Goal: Information Seeking & Learning: Find specific fact

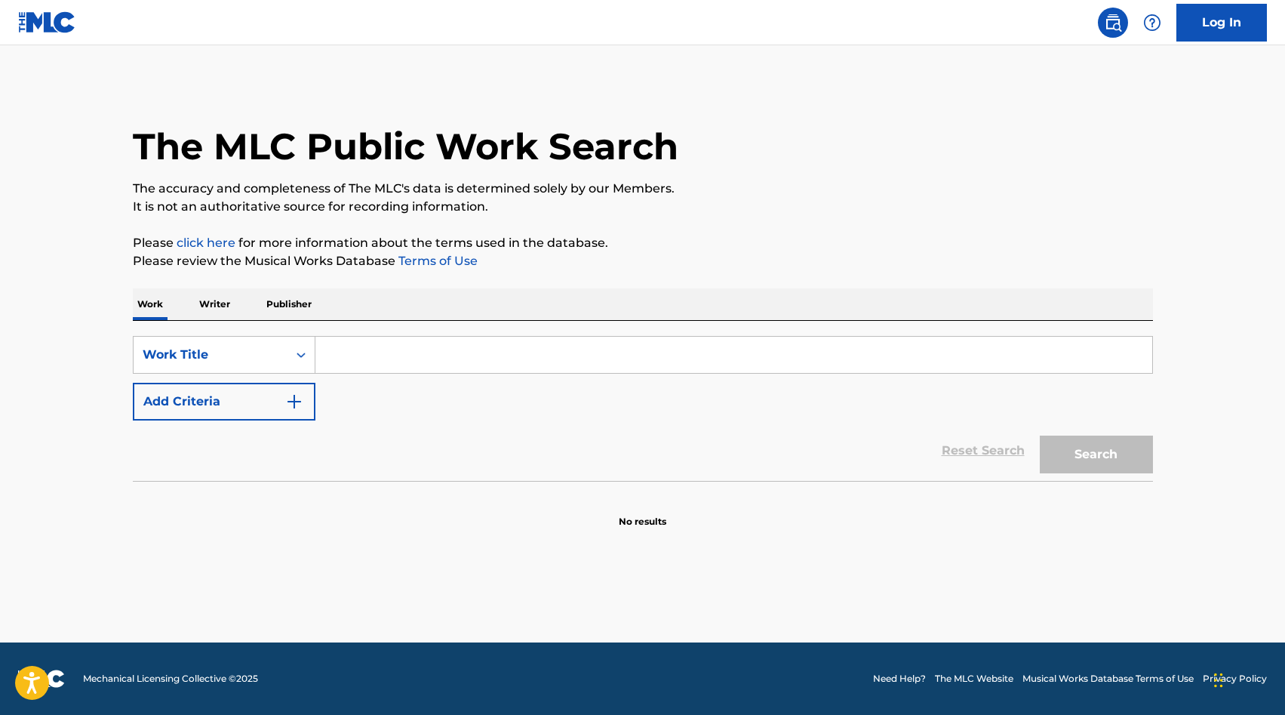
click at [383, 349] on input "Search Form" at bounding box center [734, 355] width 837 height 36
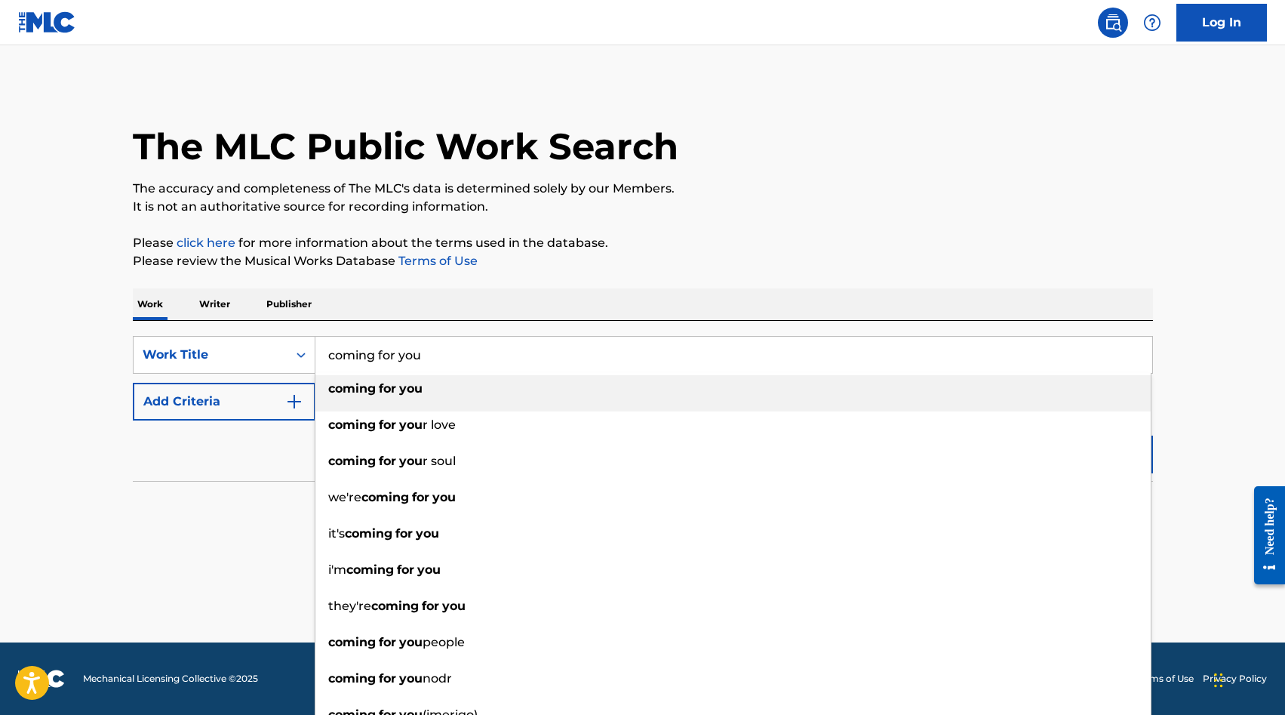
type input "coming for you"
click at [378, 391] on span "Search Form" at bounding box center [377, 388] width 3 height 14
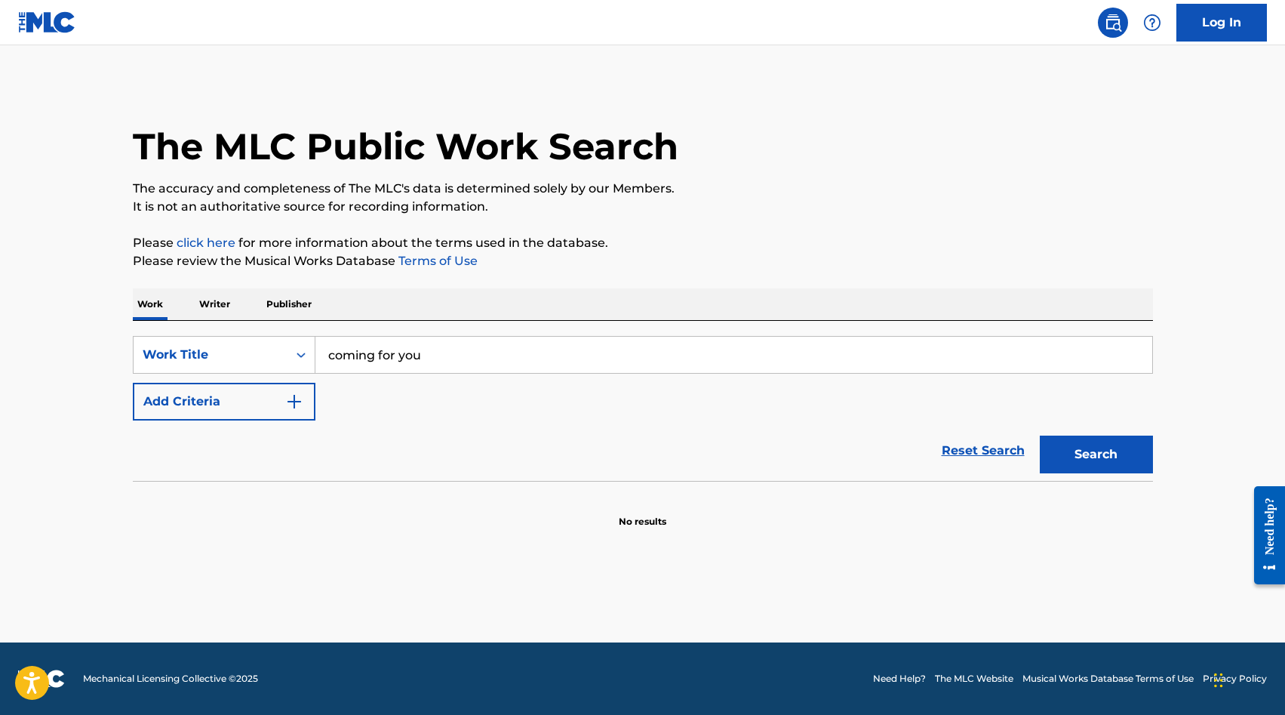
click at [282, 402] on button "Add Criteria" at bounding box center [224, 402] width 183 height 38
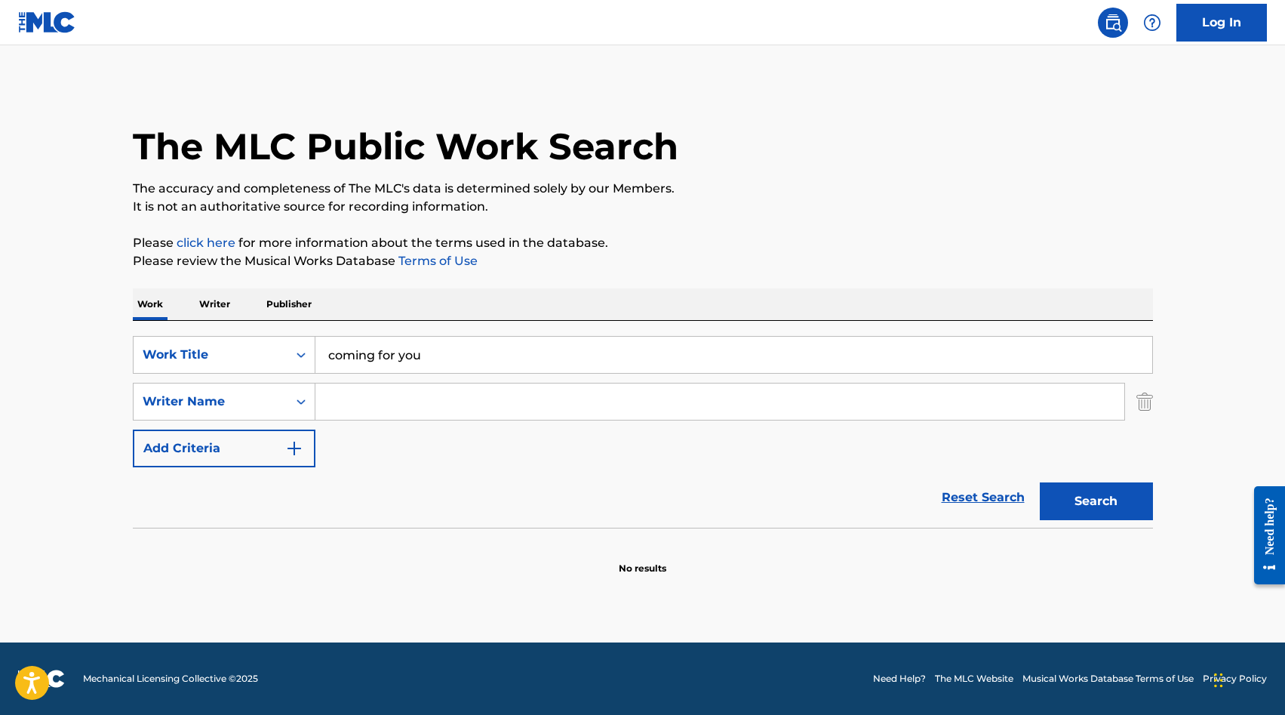
click at [371, 407] on input "Search Form" at bounding box center [720, 401] width 809 height 36
type input "suecof"
click at [1040, 482] on button "Search" at bounding box center [1096, 501] width 113 height 38
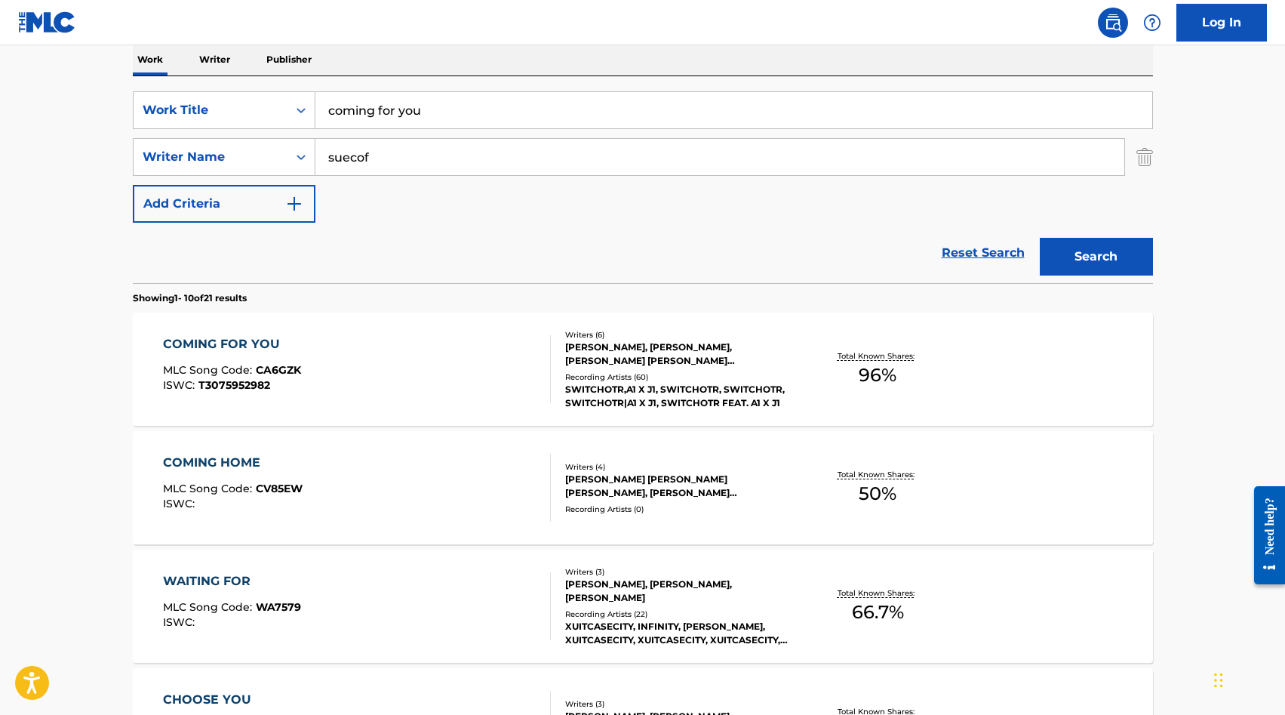
scroll to position [254, 0]
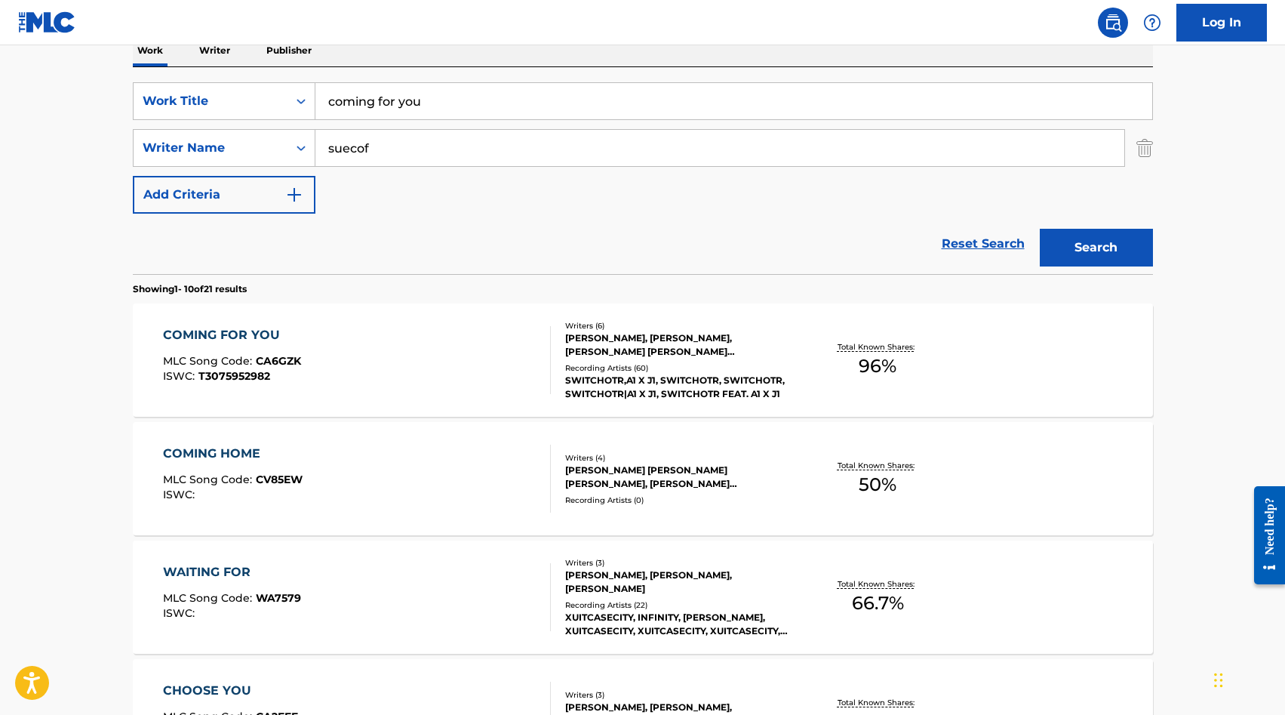
click at [356, 352] on div "COMING FOR YOU MLC Song Code : CA6GZK ISWC : T3075952982" at bounding box center [357, 360] width 388 height 68
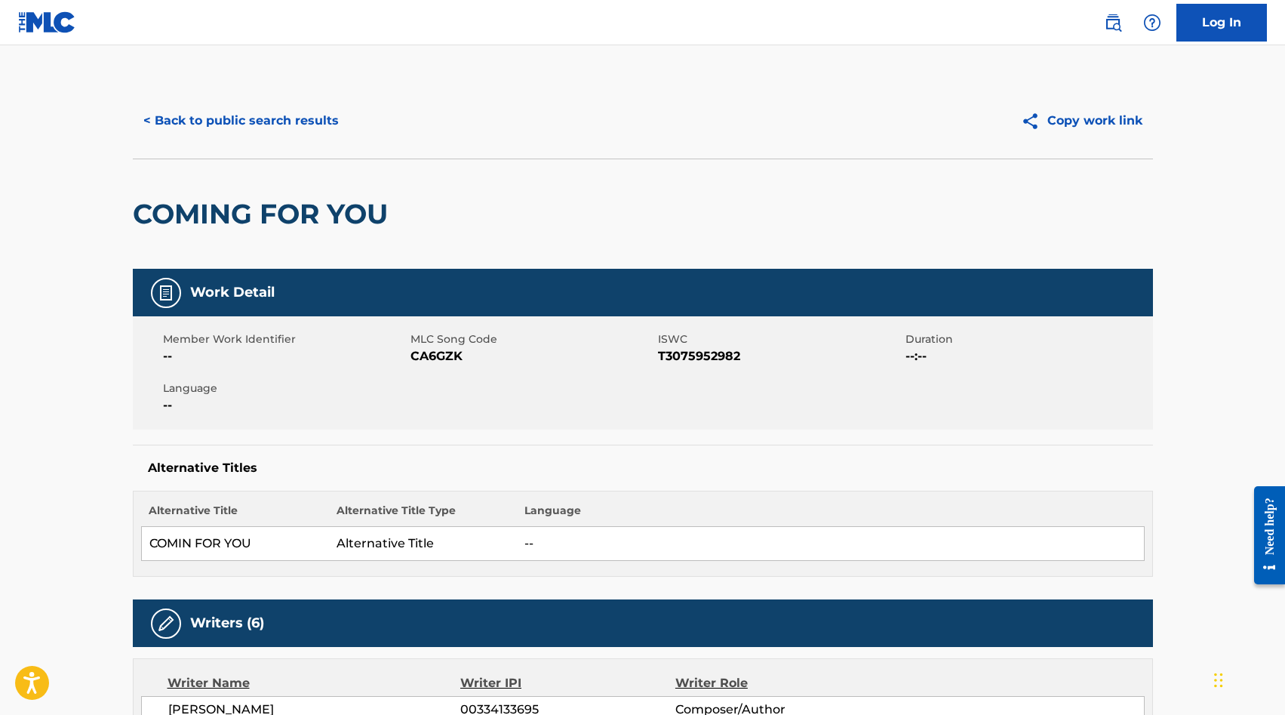
click at [202, 119] on button "< Back to public search results" at bounding box center [241, 121] width 217 height 38
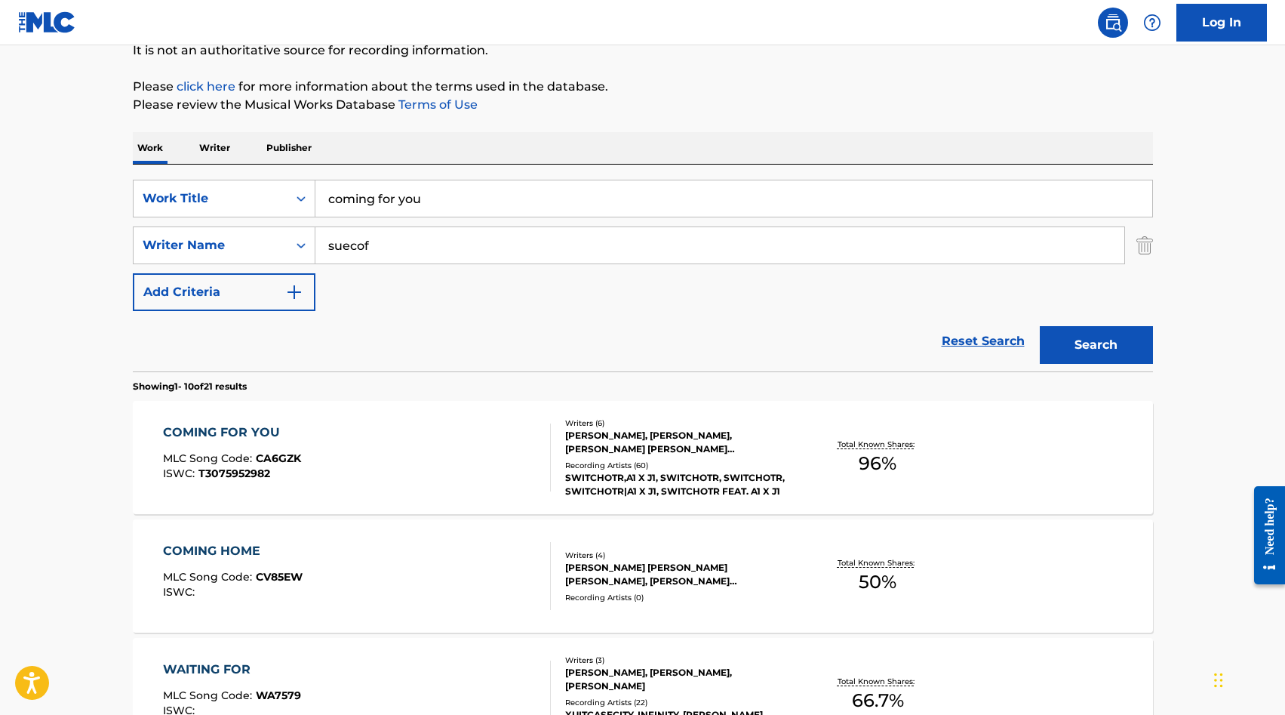
scroll to position [125, 0]
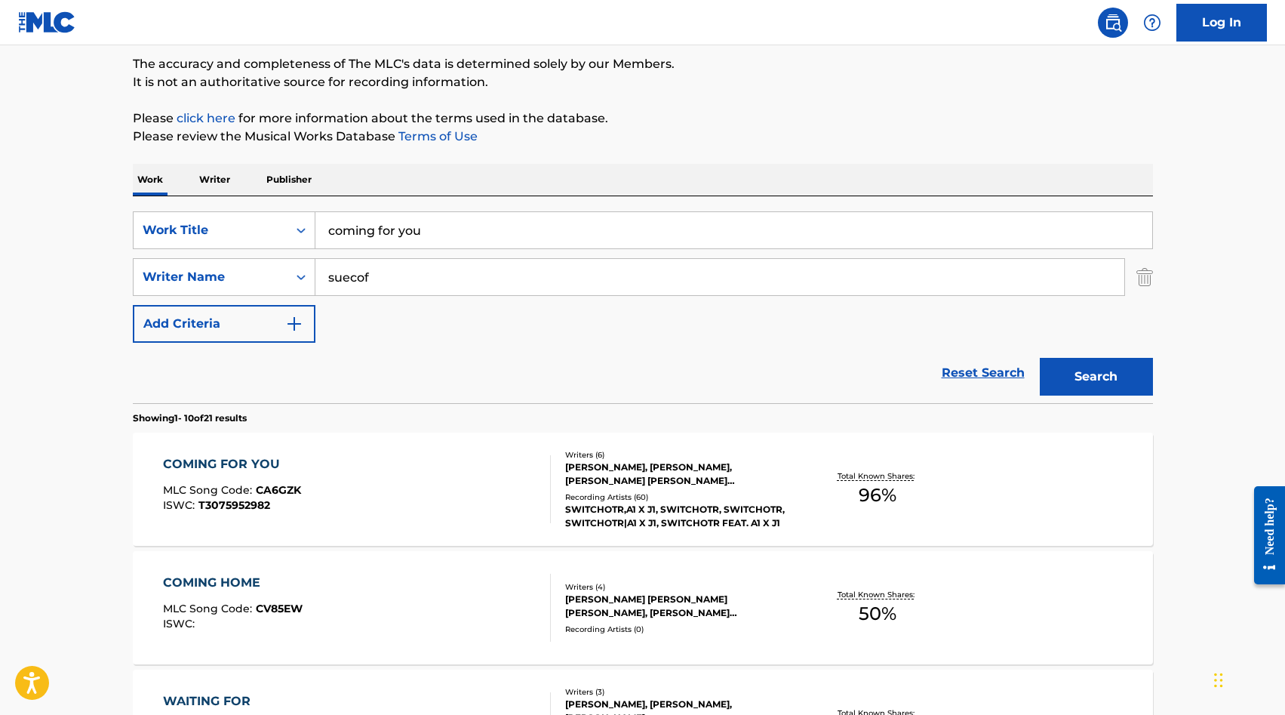
click at [1144, 276] on img "Search Form" at bounding box center [1145, 277] width 17 height 38
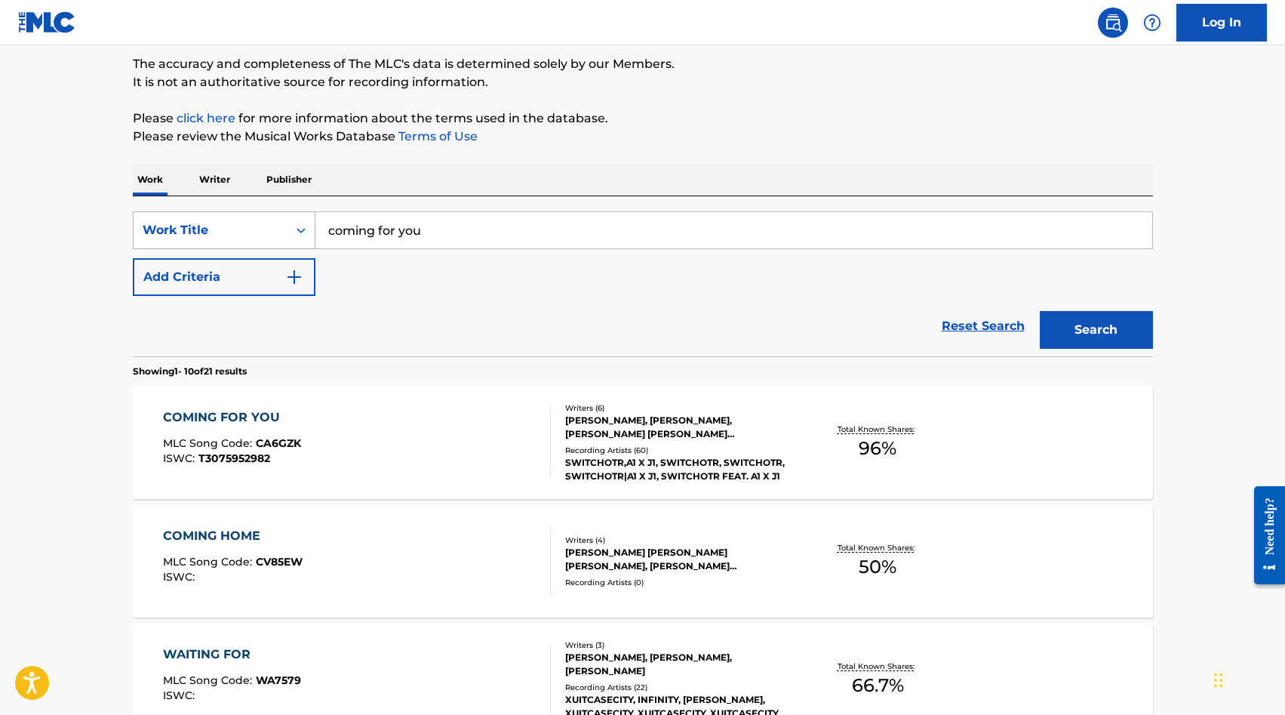
click at [280, 220] on div "Work Title" at bounding box center [211, 230] width 154 height 29
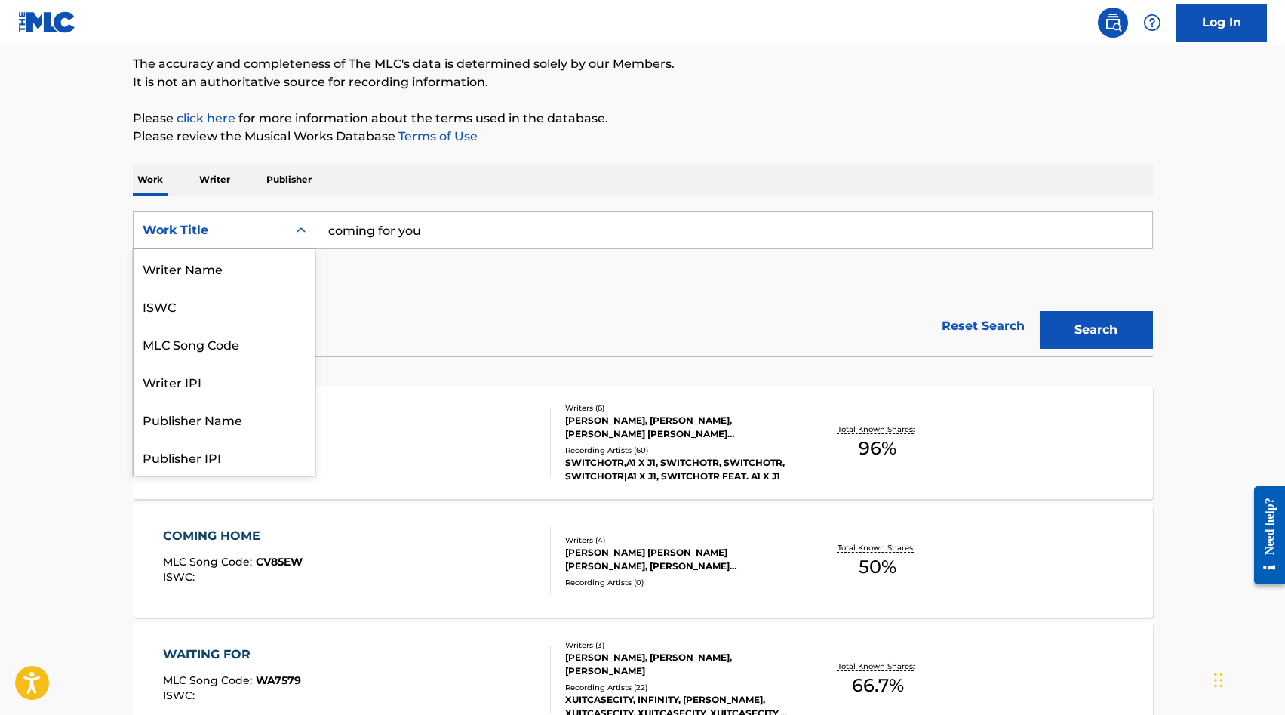
scroll to position [75, 0]
click at [242, 276] on div "MLC Song Code" at bounding box center [224, 268] width 181 height 38
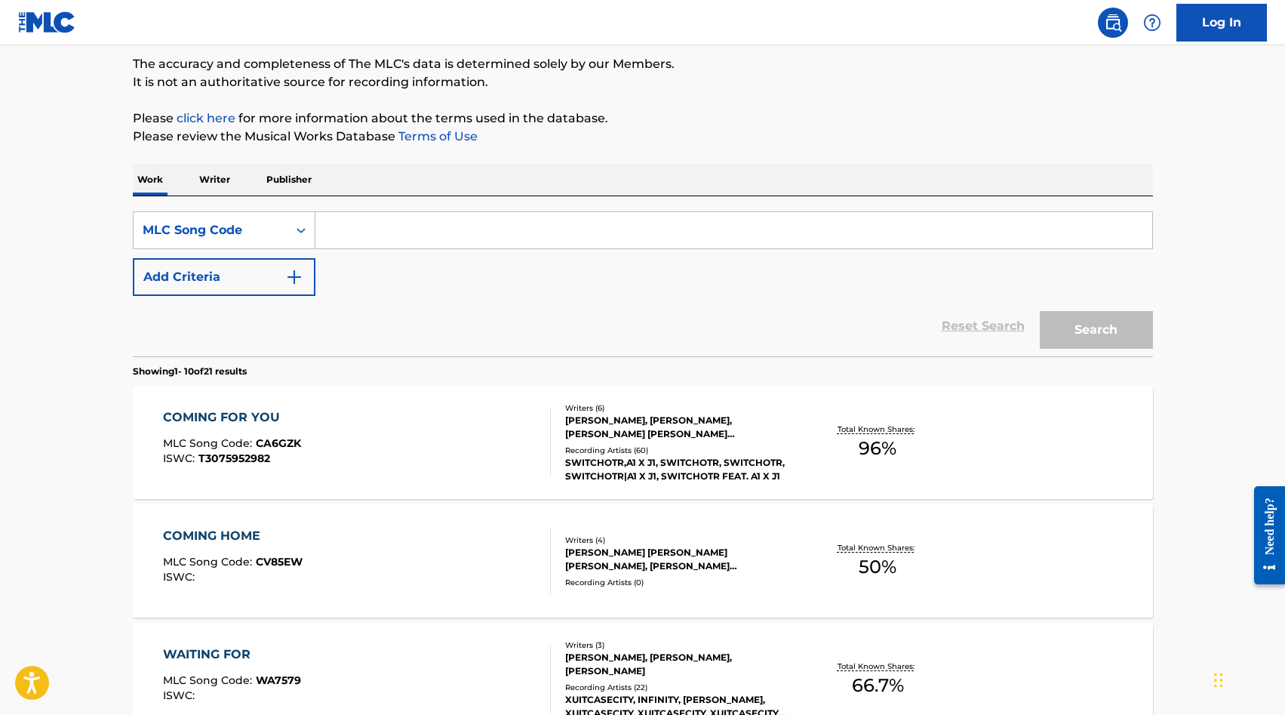
click at [346, 237] on input "Search Form" at bounding box center [734, 230] width 837 height 36
paste input "GA3388"
type input "GA3388"
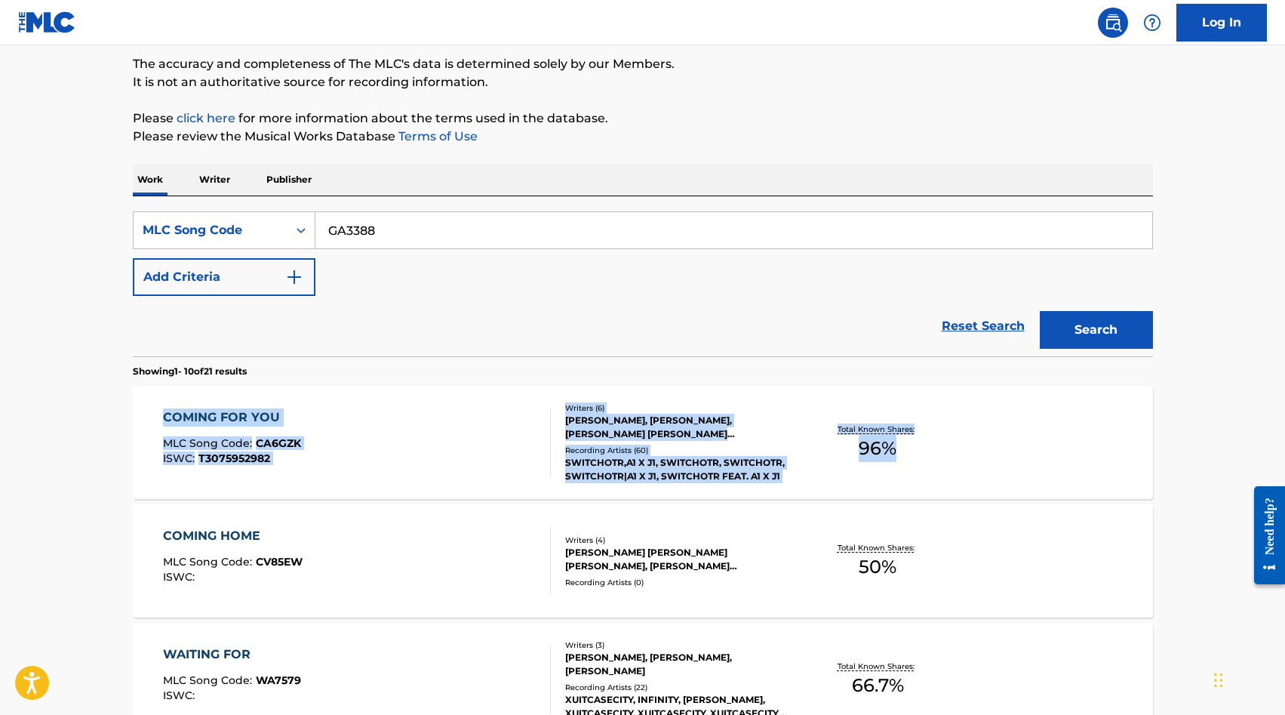
click at [1074, 325] on button "Search" at bounding box center [1096, 330] width 113 height 38
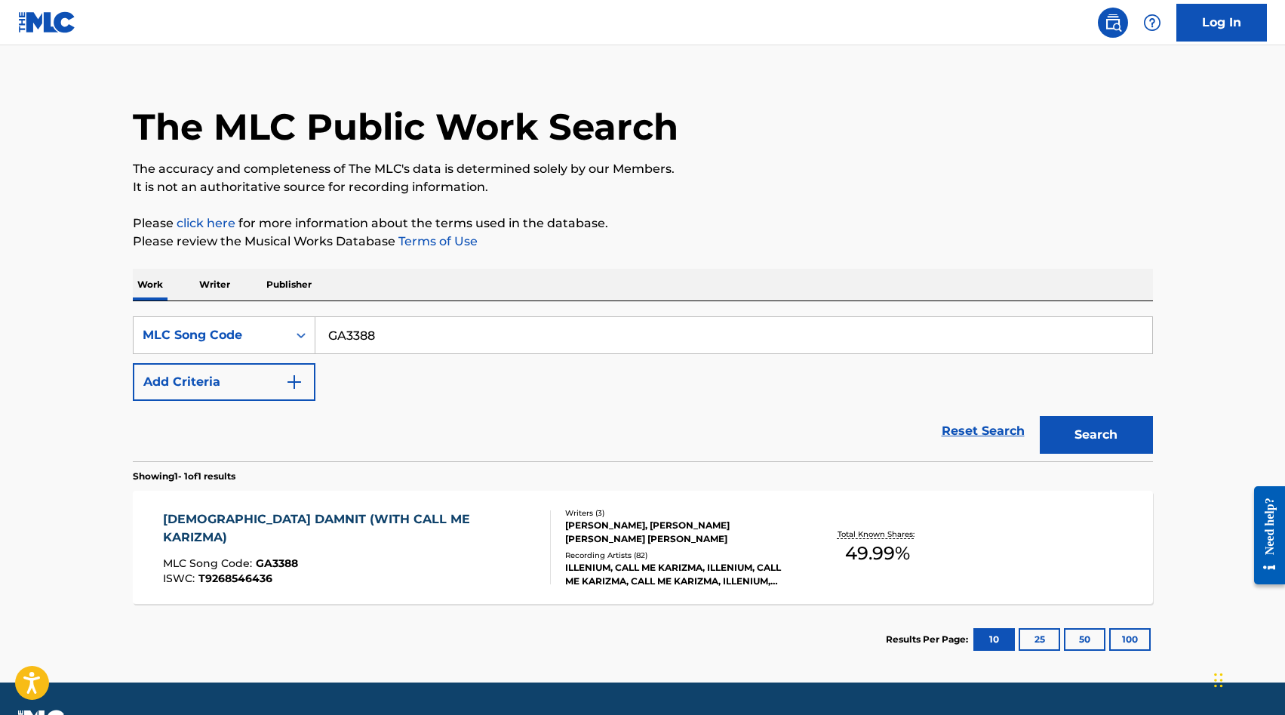
scroll to position [26, 0]
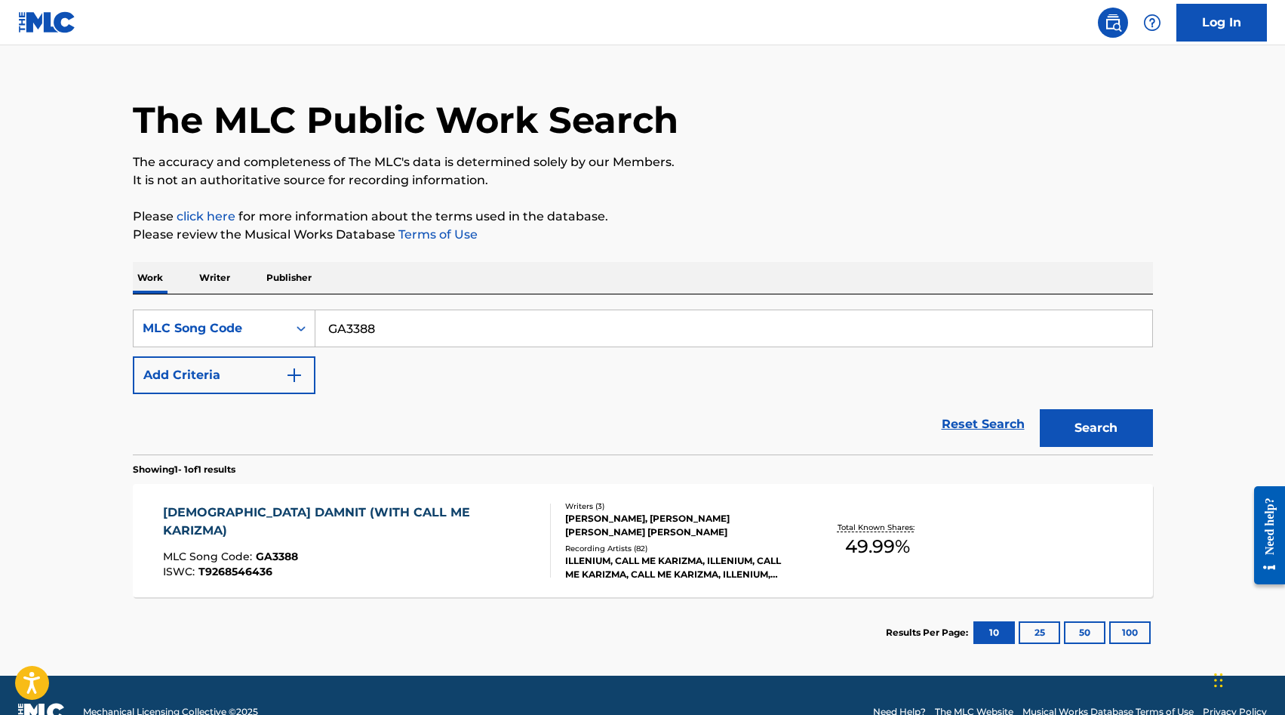
click at [423, 513] on div "[DEMOGRAPHIC_DATA] DAMNIT (WITH CALL ME KARIZMA)" at bounding box center [350, 521] width 375 height 36
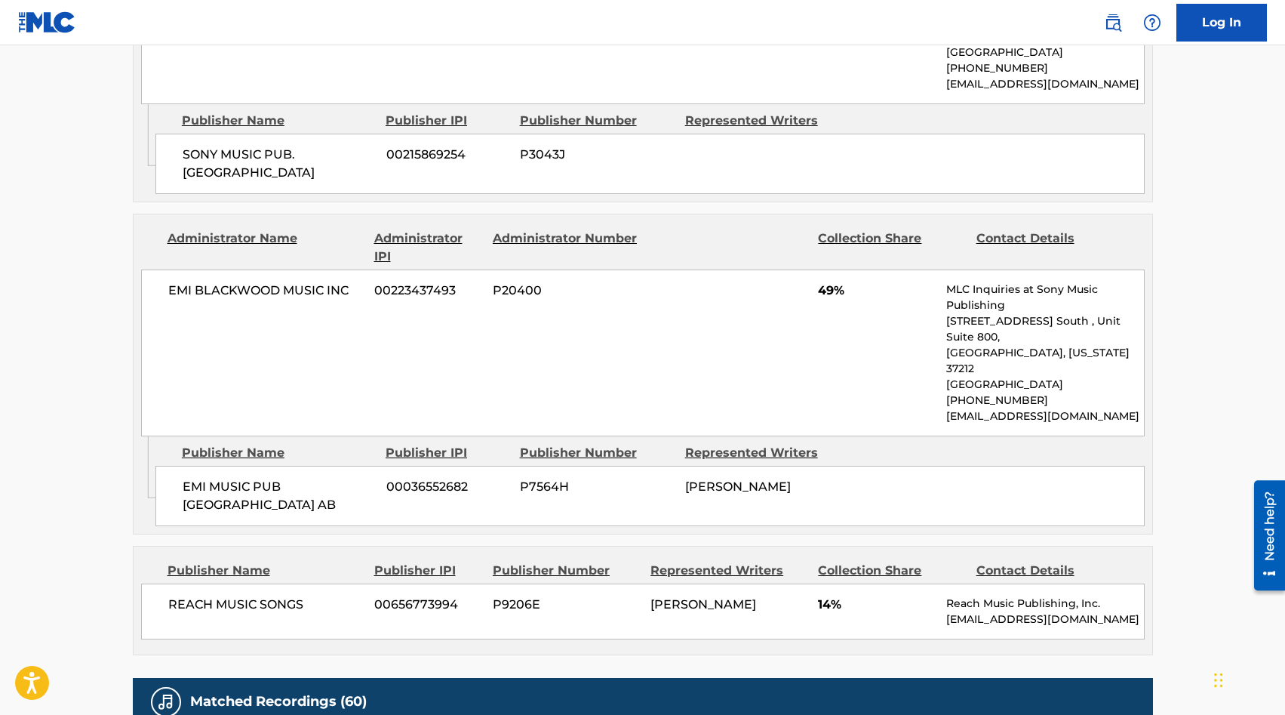
scroll to position [1772, 0]
